Goal: Task Accomplishment & Management: Use online tool/utility

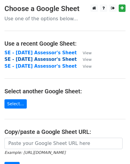
click at [67, 59] on strong "SE - August 2025 Assessor's Sheet" at bounding box center [40, 59] width 72 height 5
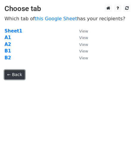
click at [17, 71] on link "← Back" at bounding box center [14, 74] width 20 height 9
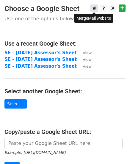
click at [95, 9] on icon at bounding box center [94, 8] width 4 height 4
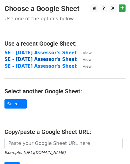
click at [35, 58] on strong "SE - [DATE] Assessor's Sheet" at bounding box center [40, 59] width 72 height 5
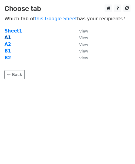
click at [7, 36] on strong "A1" at bounding box center [7, 37] width 7 height 5
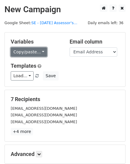
click at [32, 51] on link "Copy/paste..." at bounding box center [29, 51] width 36 height 9
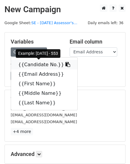
click at [30, 63] on link "{{Candidate No.}}" at bounding box center [44, 65] width 66 height 10
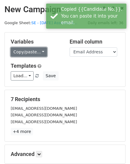
click at [28, 50] on link "Copy/paste..." at bounding box center [29, 51] width 36 height 9
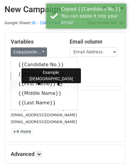
click at [28, 83] on link "{{First Name}}" at bounding box center [44, 84] width 66 height 10
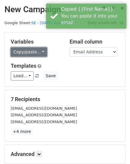
click at [26, 50] on link "Copy/paste..." at bounding box center [29, 51] width 36 height 9
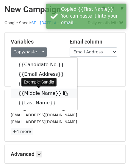
click at [22, 97] on link "{{Middle Name}}" at bounding box center [44, 93] width 66 height 10
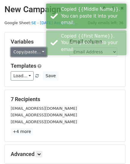
click at [29, 50] on link "Copy/paste..." at bounding box center [29, 51] width 36 height 9
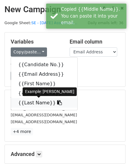
click at [24, 102] on link "{{Last Name}}" at bounding box center [44, 103] width 66 height 10
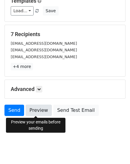
scroll to position [68, 0]
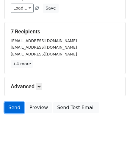
click at [11, 105] on link "Send" at bounding box center [14, 107] width 20 height 11
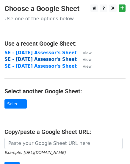
click at [38, 59] on strong "SE - August 2025 Assessor's Sheet" at bounding box center [40, 59] width 72 height 5
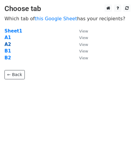
click at [8, 45] on strong "A2" at bounding box center [7, 44] width 7 height 5
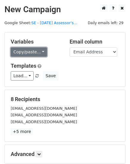
click at [24, 52] on link "Copy/paste..." at bounding box center [29, 51] width 36 height 9
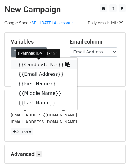
click at [30, 64] on link "{{Candidate No.}}" at bounding box center [44, 65] width 66 height 10
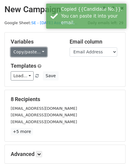
click at [32, 56] on link "Copy/paste..." at bounding box center [29, 51] width 36 height 9
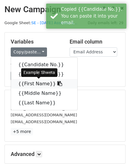
click at [29, 83] on link "{{First Name}}" at bounding box center [44, 84] width 66 height 10
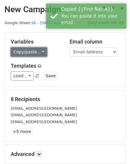
click at [23, 50] on link "Copy/paste..." at bounding box center [29, 51] width 36 height 9
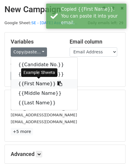
click at [35, 84] on link "{{First Name}}" at bounding box center [44, 84] width 66 height 10
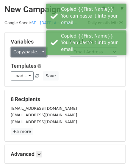
click at [26, 52] on link "Copy/paste..." at bounding box center [29, 51] width 36 height 9
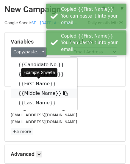
click at [32, 90] on link "{{Middle Name}}" at bounding box center [44, 93] width 66 height 10
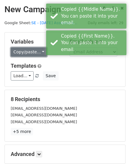
click at [23, 52] on link "Copy/paste..." at bounding box center [29, 51] width 36 height 9
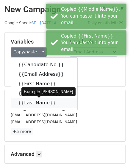
click at [21, 103] on link "{{Last Name}}" at bounding box center [44, 103] width 66 height 10
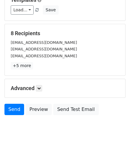
scroll to position [68, 0]
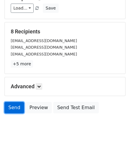
click at [15, 107] on link "Send" at bounding box center [14, 107] width 20 height 11
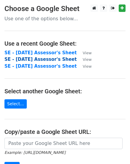
click at [30, 57] on strong "SE - [DATE] Assessor's Sheet" at bounding box center [40, 59] width 72 height 5
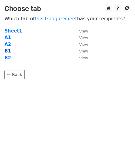
click at [7, 50] on strong "B1" at bounding box center [7, 50] width 7 height 5
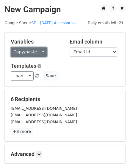
click at [27, 53] on link "Copy/paste..." at bounding box center [29, 51] width 36 height 9
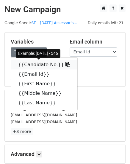
click at [27, 65] on link "{{Candidate No.}}" at bounding box center [44, 65] width 66 height 10
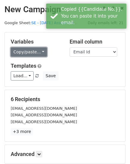
click at [21, 52] on link "Copy/paste..." at bounding box center [29, 51] width 36 height 9
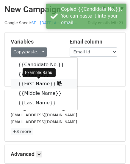
click at [26, 83] on link "{{First Name}}" at bounding box center [44, 84] width 66 height 10
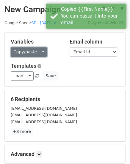
click at [29, 53] on link "Copy/paste..." at bounding box center [29, 51] width 36 height 9
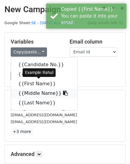
click at [24, 90] on link "{{Middle Name}}" at bounding box center [44, 93] width 66 height 10
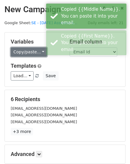
click at [26, 52] on link "Copy/paste..." at bounding box center [29, 51] width 36 height 9
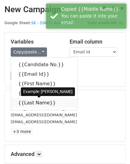
click at [24, 102] on link "{{Last Name}}" at bounding box center [44, 103] width 66 height 10
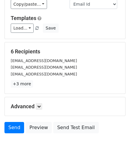
scroll to position [68, 0]
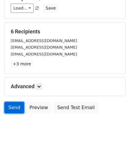
click at [19, 109] on link "Send" at bounding box center [14, 107] width 20 height 11
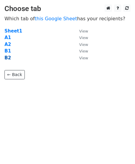
click at [5, 58] on strong "B2" at bounding box center [7, 57] width 7 height 5
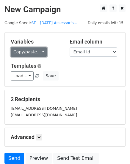
click at [29, 55] on link "Copy/paste..." at bounding box center [29, 51] width 36 height 9
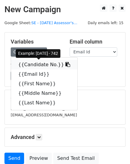
click at [27, 66] on link "{{Candidate No.}}" at bounding box center [44, 65] width 66 height 10
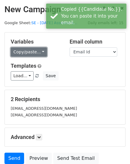
click at [20, 51] on link "Copy/paste..." at bounding box center [29, 51] width 36 height 9
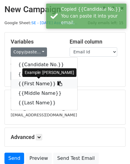
click at [28, 82] on link "{{First Name}}" at bounding box center [44, 84] width 66 height 10
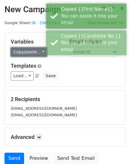
click at [24, 55] on link "Copy/paste..." at bounding box center [29, 51] width 36 height 9
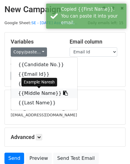
click at [25, 90] on link "{{Middle Name}}" at bounding box center [44, 93] width 66 height 10
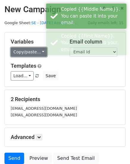
click at [25, 52] on link "Copy/paste..." at bounding box center [29, 51] width 36 height 9
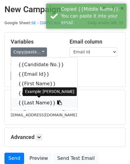
click at [26, 101] on link "{{Last Name}}" at bounding box center [44, 103] width 66 height 10
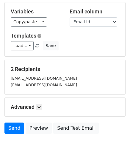
scroll to position [50, 0]
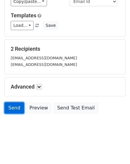
click at [8, 105] on link "Send" at bounding box center [14, 107] width 20 height 11
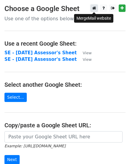
click at [93, 10] on icon at bounding box center [94, 8] width 4 height 4
